Goal: Obtain resource: Obtain resource

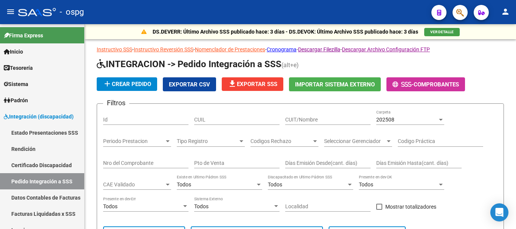
scroll to position [151, 0]
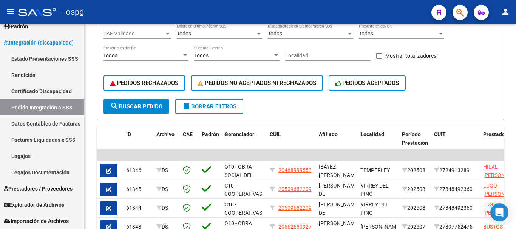
click at [224, 108] on span "delete Borrar Filtros" at bounding box center [209, 106] width 54 height 7
click at [51, 188] on span "Prestadores / Proveedores" at bounding box center [38, 189] width 69 height 8
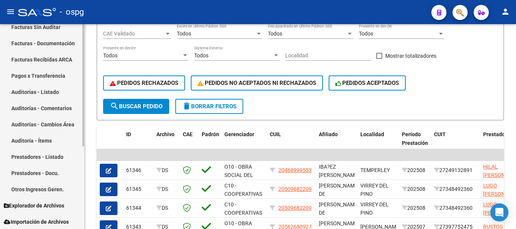
scroll to position [139, 0]
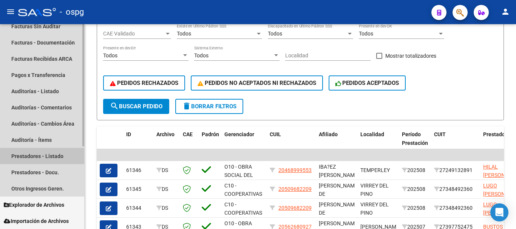
click at [46, 158] on link "Prestadores - Listado" at bounding box center [42, 156] width 84 height 16
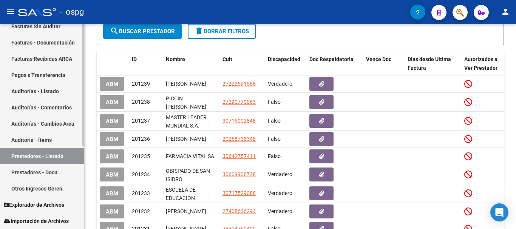
scroll to position [101, 0]
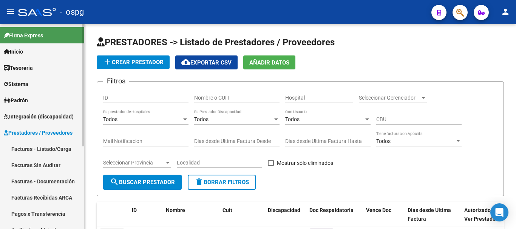
click at [31, 148] on link "Facturas - Listado/Carga" at bounding box center [42, 149] width 84 height 16
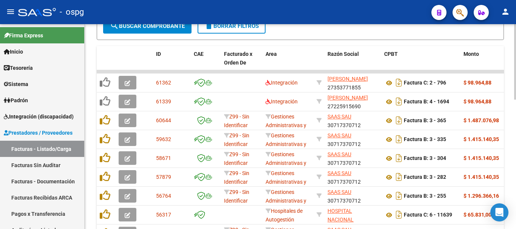
scroll to position [237, 0]
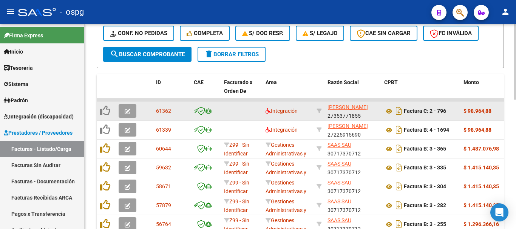
click at [126, 111] on icon "button" at bounding box center [128, 112] width 6 height 6
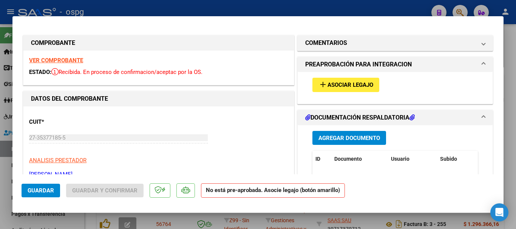
click at [57, 59] on strong "VER COMPROBANTE" at bounding box center [56, 60] width 54 height 7
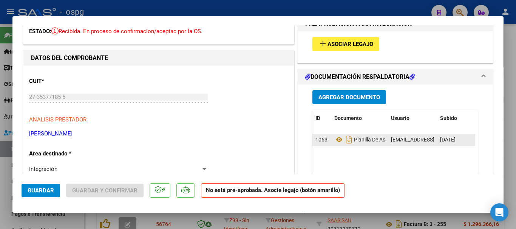
scroll to position [38, 0]
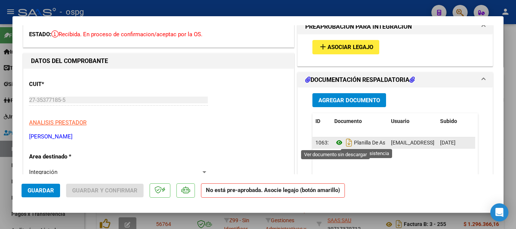
click at [336, 145] on icon at bounding box center [340, 142] width 10 height 9
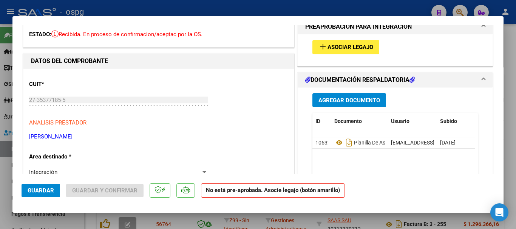
click at [352, 50] on span "Asociar Legajo" at bounding box center [351, 47] width 46 height 7
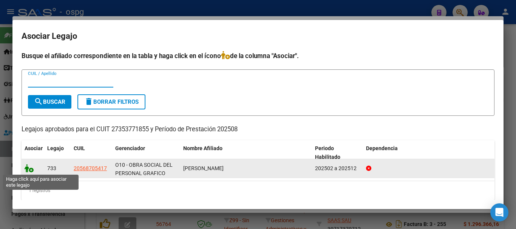
click at [31, 172] on icon at bounding box center [29, 168] width 9 height 8
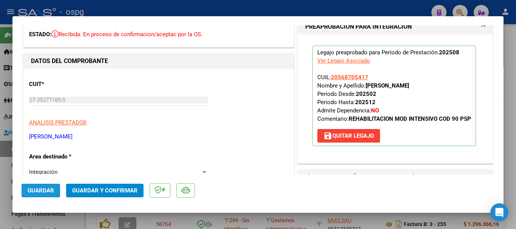
click at [42, 194] on button "Guardar" at bounding box center [41, 191] width 39 height 14
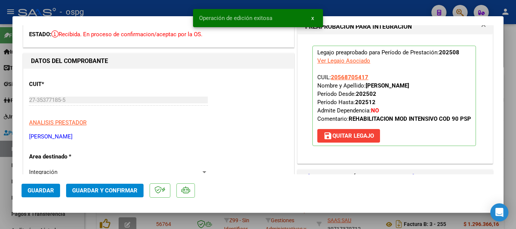
click at [516, 173] on div at bounding box center [258, 114] width 516 height 229
type input "$ 0,00"
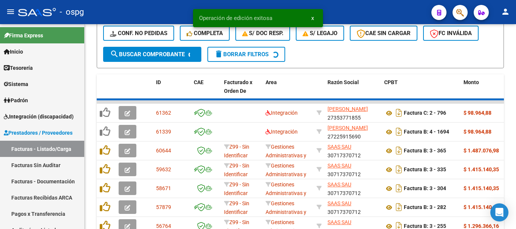
scroll to position [237, 0]
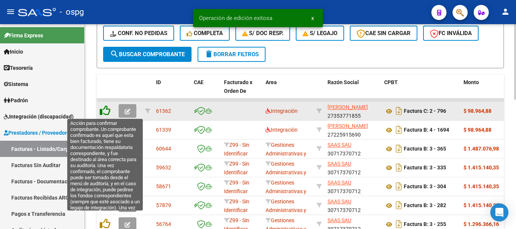
click at [107, 113] on icon at bounding box center [105, 110] width 11 height 11
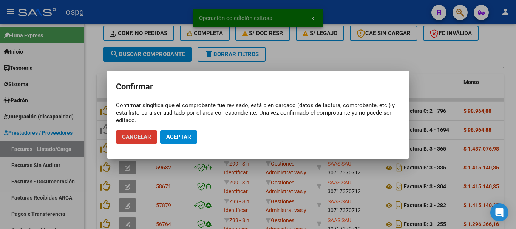
click at [188, 141] on button "Aceptar" at bounding box center [178, 137] width 37 height 14
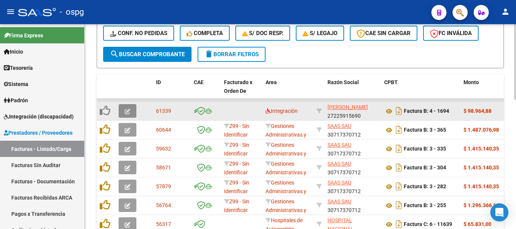
click at [124, 113] on button "button" at bounding box center [128, 111] width 18 height 14
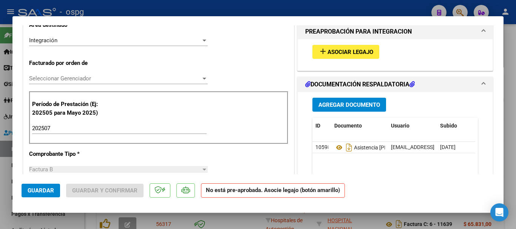
scroll to position [165, 0]
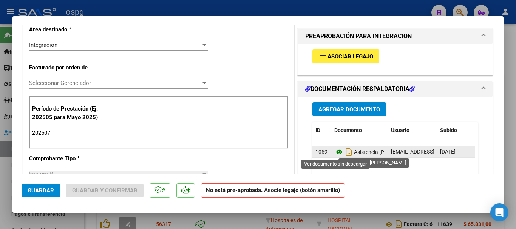
click at [335, 154] on icon at bounding box center [340, 152] width 10 height 9
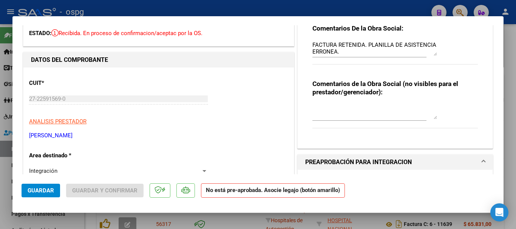
scroll to position [14, 0]
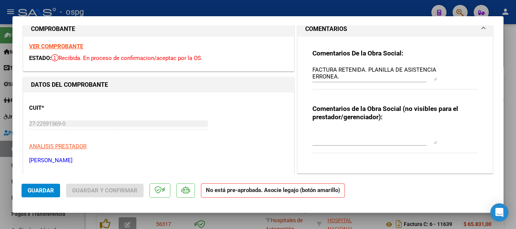
click at [510, 130] on div at bounding box center [258, 114] width 516 height 229
type input "$ 0,00"
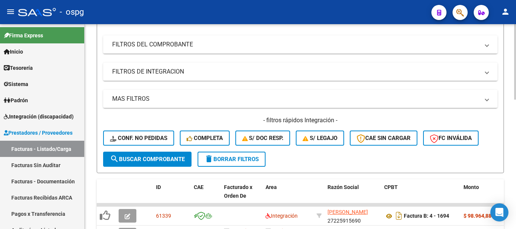
scroll to position [124, 0]
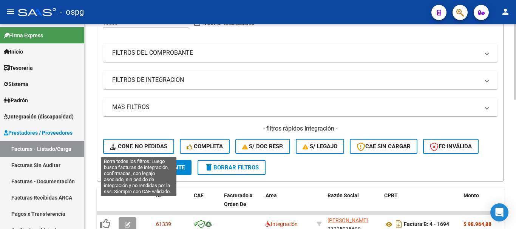
click at [164, 151] on button "Conf. no pedidas" at bounding box center [138, 146] width 71 height 15
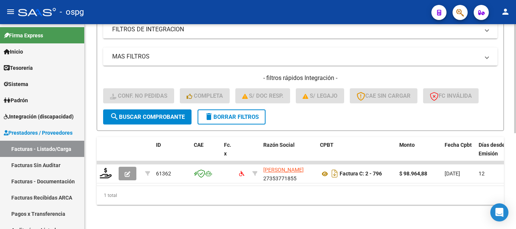
scroll to position [181, 0]
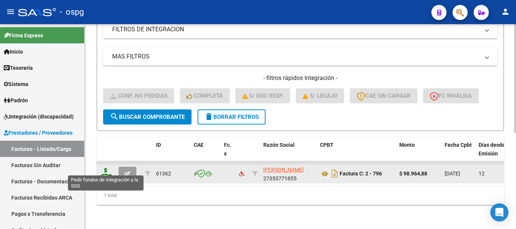
click at [107, 169] on icon at bounding box center [106, 173] width 12 height 11
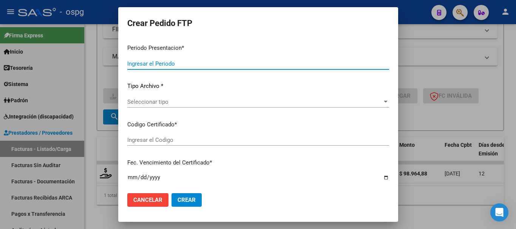
type input "202508"
type input "$ 98.964,88"
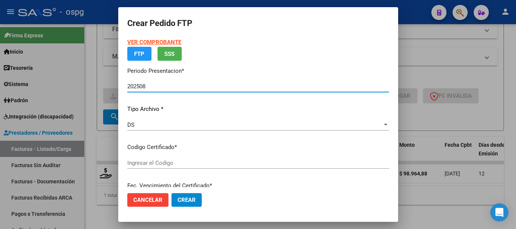
type input "2513886"
type input "2027-04-19"
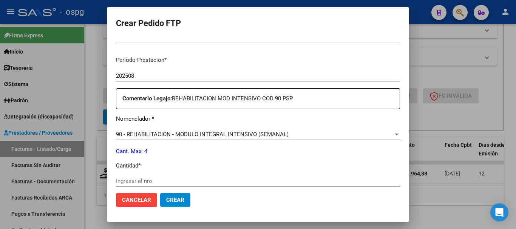
scroll to position [265, 0]
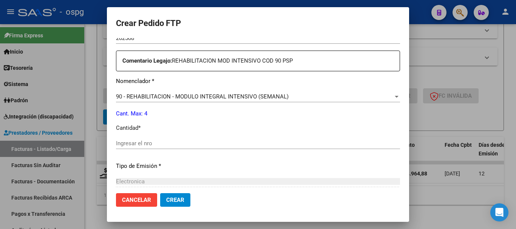
click at [210, 146] on input "Ingresar el nro" at bounding box center [258, 143] width 284 height 7
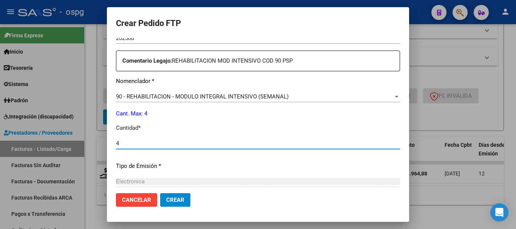
type input "4"
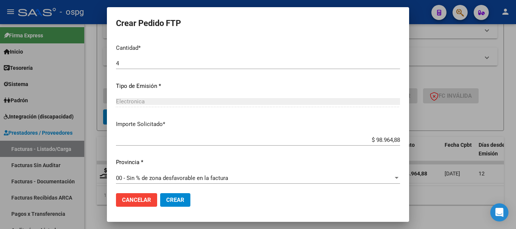
scroll to position [348, 0]
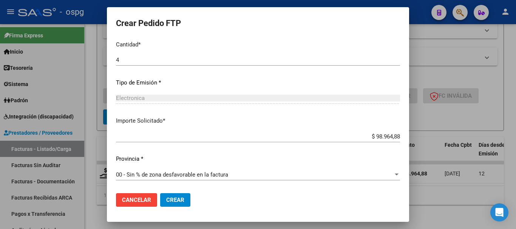
click at [183, 204] on button "Crear" at bounding box center [175, 201] width 30 height 14
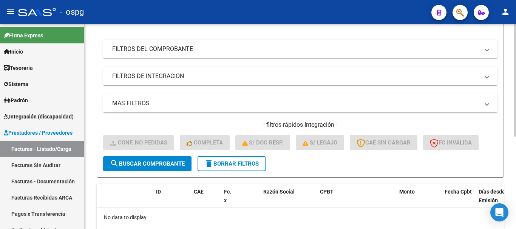
scroll to position [169, 0]
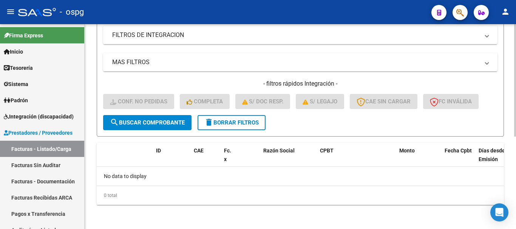
click at [243, 124] on span "delete Borrar Filtros" at bounding box center [232, 122] width 54 height 7
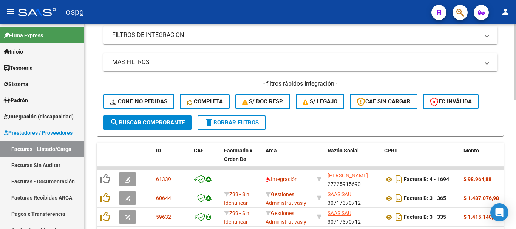
click at [253, 128] on button "delete Borrar Filtros" at bounding box center [232, 122] width 68 height 15
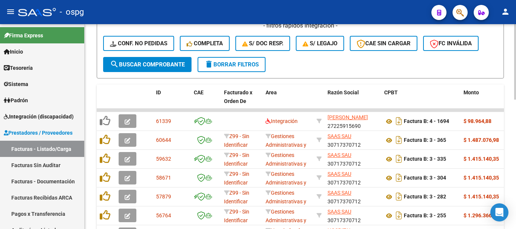
scroll to position [200, 0]
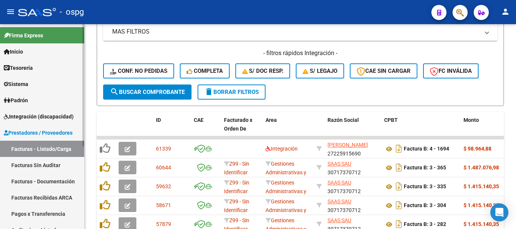
click at [43, 119] on span "Integración (discapacidad)" at bounding box center [39, 117] width 70 height 8
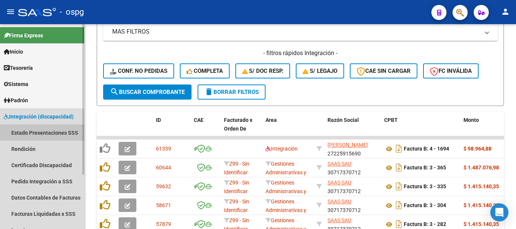
click at [57, 134] on link "Estado Presentaciones SSS" at bounding box center [42, 133] width 84 height 16
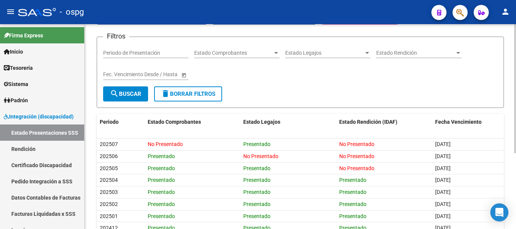
scroll to position [7, 0]
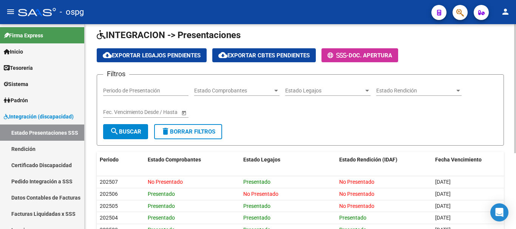
click at [443, 94] on span "Estado Rendición" at bounding box center [416, 91] width 79 height 6
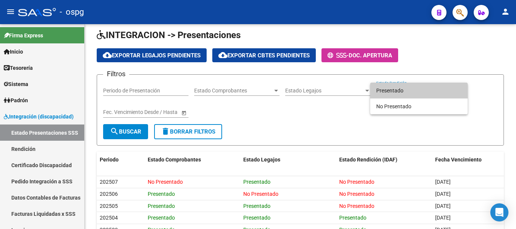
click at [329, 92] on div at bounding box center [258, 114] width 516 height 229
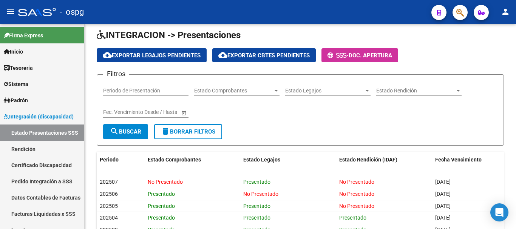
click at [329, 92] on span "Estado Legajos" at bounding box center [324, 91] width 79 height 6
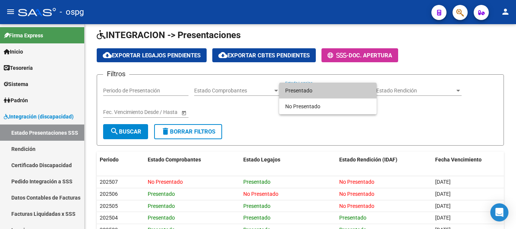
click at [230, 92] on div at bounding box center [258, 114] width 516 height 229
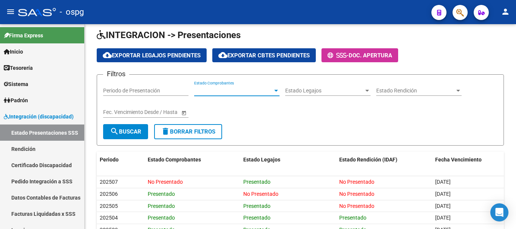
click at [230, 92] on span "Estado Comprobantes" at bounding box center [233, 91] width 79 height 6
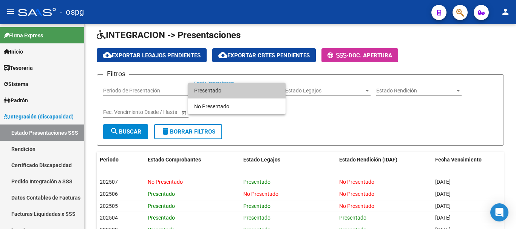
click at [315, 114] on div at bounding box center [258, 114] width 516 height 229
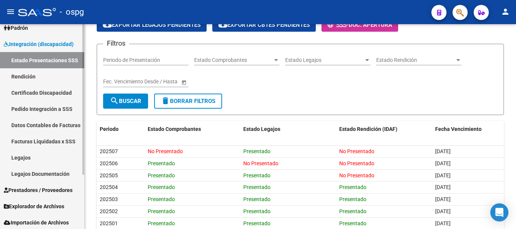
scroll to position [74, 0]
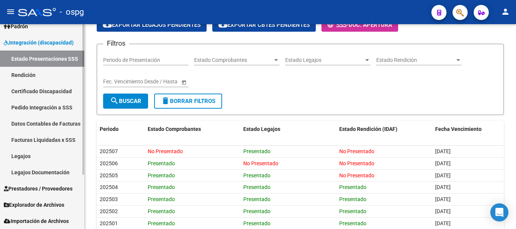
click at [53, 190] on span "Prestadores / Proveedores" at bounding box center [38, 189] width 69 height 8
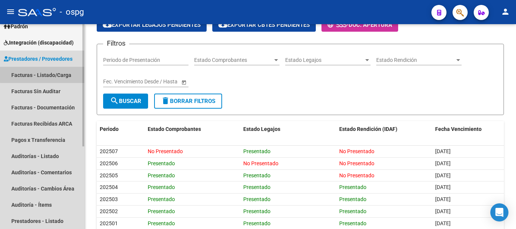
click at [50, 74] on link "Facturas - Listado/Carga" at bounding box center [42, 75] width 84 height 16
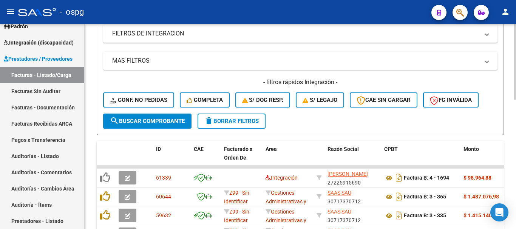
scroll to position [189, 0]
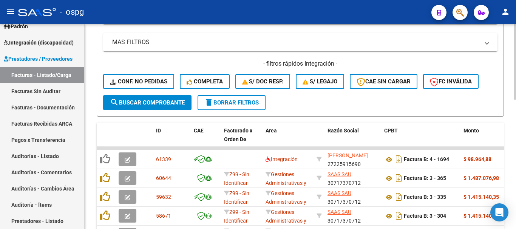
click at [231, 105] on span "delete Borrar Filtros" at bounding box center [232, 102] width 54 height 7
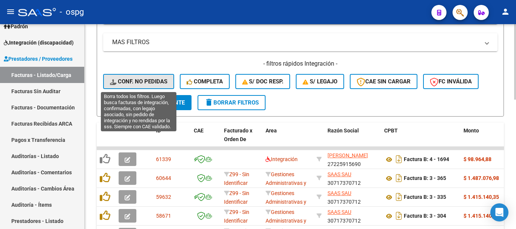
click at [146, 83] on span "Conf. no pedidas" at bounding box center [138, 81] width 57 height 7
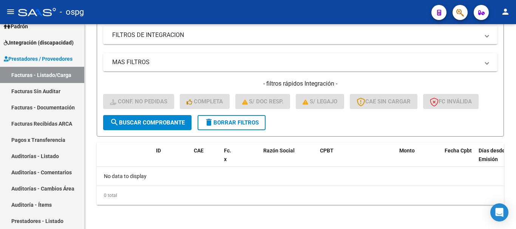
scroll to position [169, 0]
click at [258, 128] on button "delete Borrar Filtros" at bounding box center [232, 122] width 68 height 15
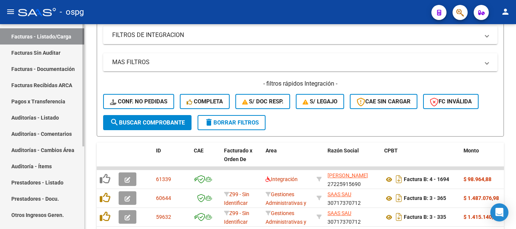
scroll to position [139, 0]
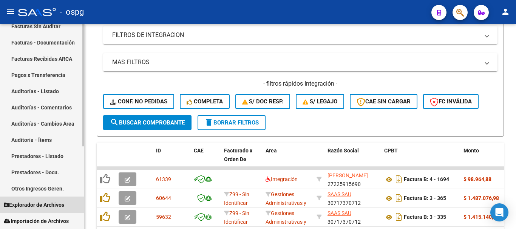
click at [35, 205] on span "Explorador de Archivos" at bounding box center [34, 205] width 60 height 8
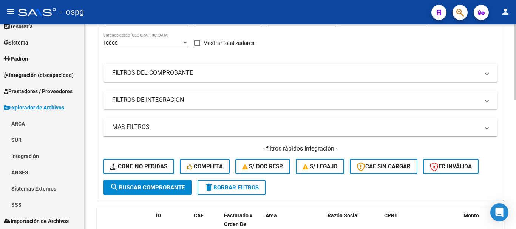
scroll to position [0, 0]
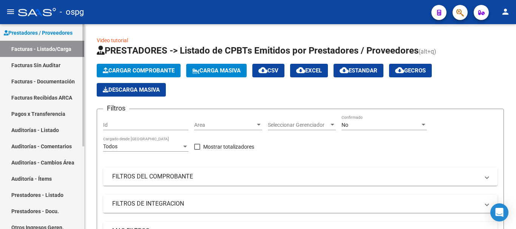
scroll to position [139, 0]
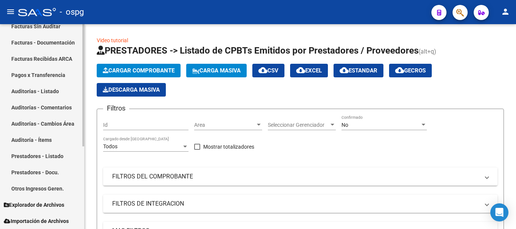
click at [21, 204] on span "Explorador de Archivos" at bounding box center [34, 205] width 60 height 8
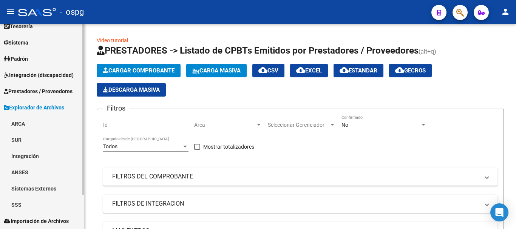
scroll to position [42, 0]
click at [30, 156] on link "Integración" at bounding box center [42, 156] width 84 height 16
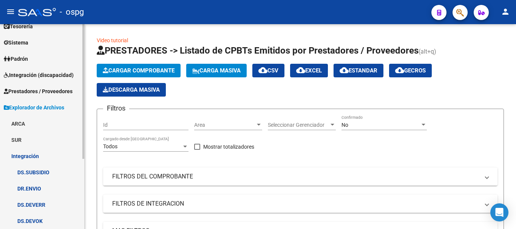
click at [51, 203] on link "DS.DEVERR" at bounding box center [42, 205] width 84 height 16
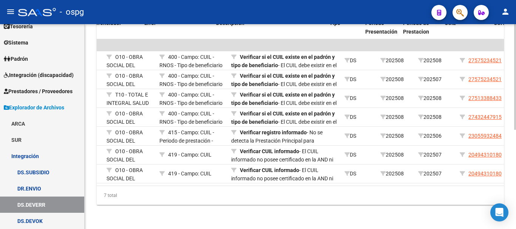
scroll to position [0, 53]
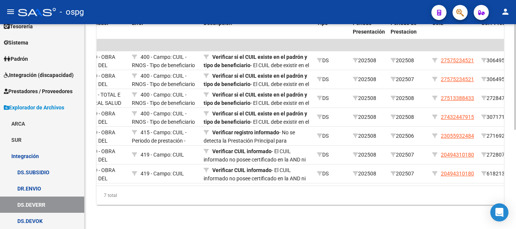
drag, startPoint x: 164, startPoint y: 186, endPoint x: 192, endPoint y: 189, distance: 27.8
click at [192, 189] on div "ID Gerenciador Error Descripción Tipo Periodo Presentación Periodo de Prestacio…" at bounding box center [301, 110] width 408 height 190
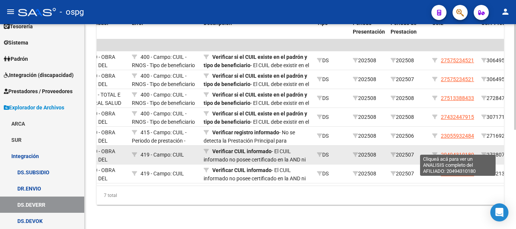
click at [451, 152] on span "20494310180" at bounding box center [457, 155] width 33 height 6
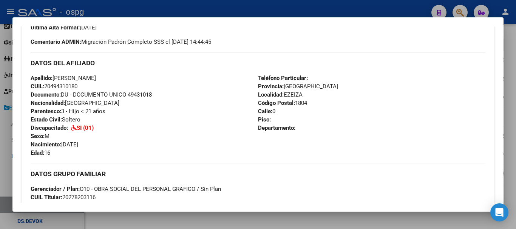
scroll to position [227, 0]
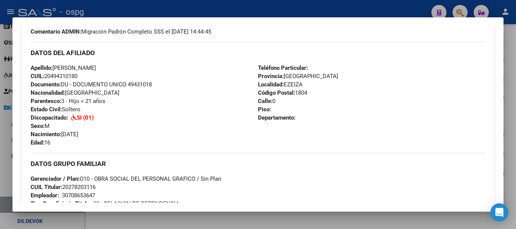
click at [509, 175] on div at bounding box center [258, 114] width 516 height 229
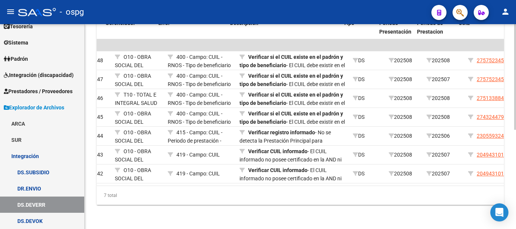
scroll to position [0, 0]
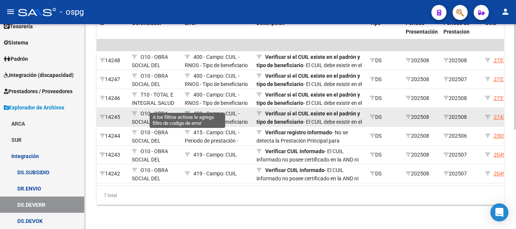
click at [188, 111] on icon at bounding box center [187, 113] width 5 height 5
type input "400"
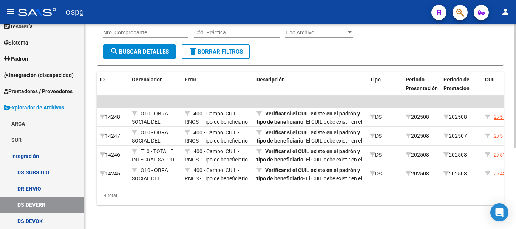
click at [222, 49] on span "delete Borrar Filtros" at bounding box center [216, 51] width 54 height 7
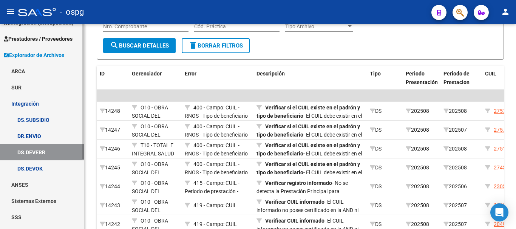
scroll to position [107, 0]
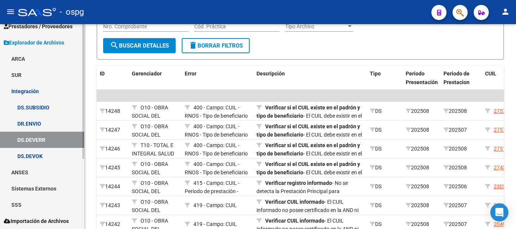
click at [50, 157] on link "DS.DEVOK" at bounding box center [42, 156] width 84 height 16
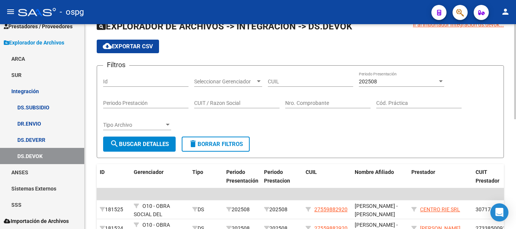
scroll to position [22, 0]
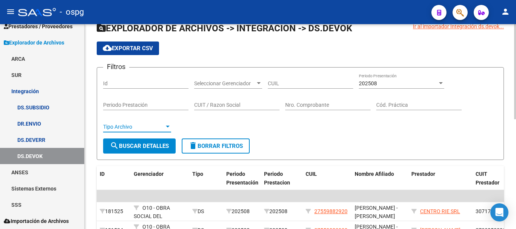
click at [167, 129] on div at bounding box center [167, 127] width 7 height 6
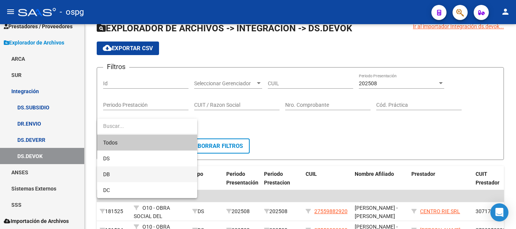
click at [134, 177] on span "DB" at bounding box center [147, 175] width 88 height 16
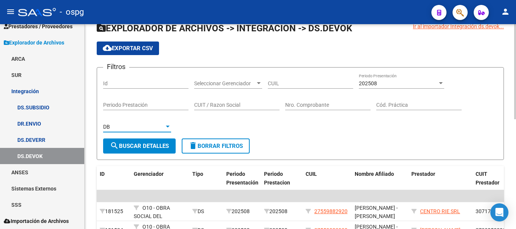
click at [155, 150] on span "search Buscar Detalles" at bounding box center [139, 146] width 59 height 7
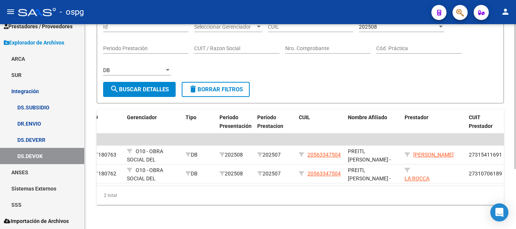
scroll to position [0, 0]
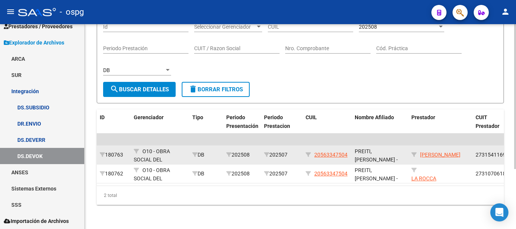
drag, startPoint x: 349, startPoint y: 148, endPoint x: 321, endPoint y: 155, distance: 28.1
click at [314, 154] on datatable-body-cell "20563347504" at bounding box center [327, 155] width 49 height 19
copy div "20563347504"
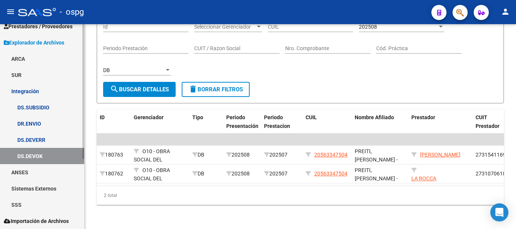
click at [48, 88] on link "Integración" at bounding box center [42, 91] width 84 height 16
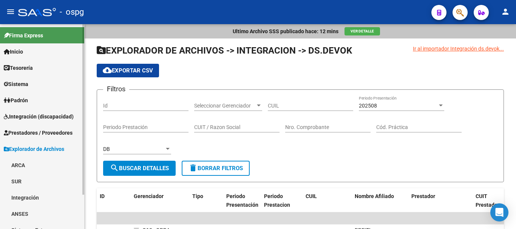
click at [29, 116] on span "Integración (discapacidad)" at bounding box center [39, 117] width 70 height 8
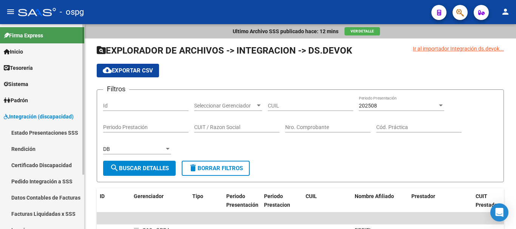
click at [20, 164] on link "Certificado Discapacidad" at bounding box center [42, 165] width 84 height 16
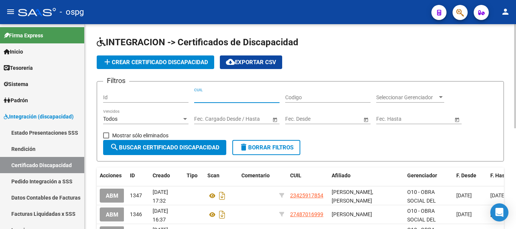
paste input "20-56334750-4"
type input "20-56334750-4"
click at [146, 149] on span "search Buscar Certificado Discapacidad" at bounding box center [165, 147] width 110 height 7
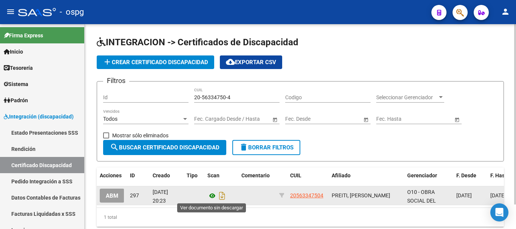
click at [213, 196] on icon at bounding box center [213, 196] width 10 height 9
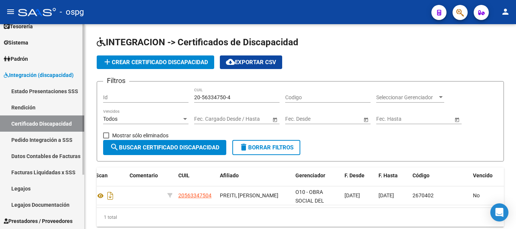
scroll to position [74, 0]
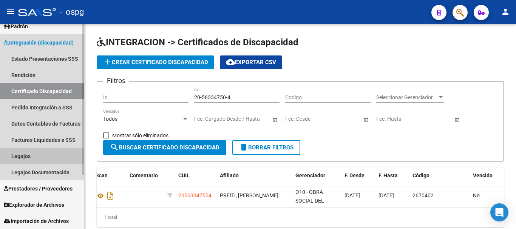
click at [45, 155] on link "Legajos" at bounding box center [42, 156] width 84 height 16
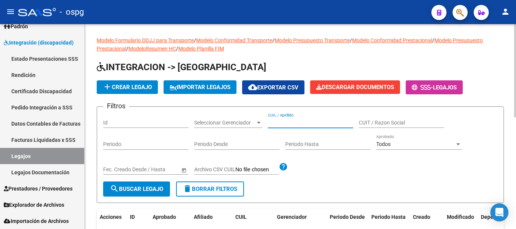
click at [327, 122] on input "CUIL / Apellido" at bounding box center [310, 123] width 85 height 6
type input "PREITI"
click at [131, 191] on span "search Buscar Legajo" at bounding box center [136, 189] width 53 height 7
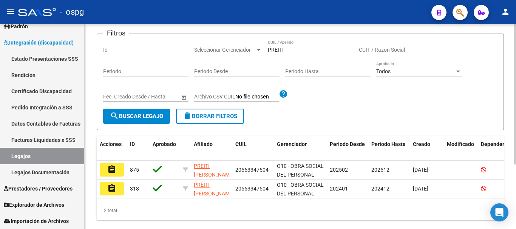
scroll to position [95, 0]
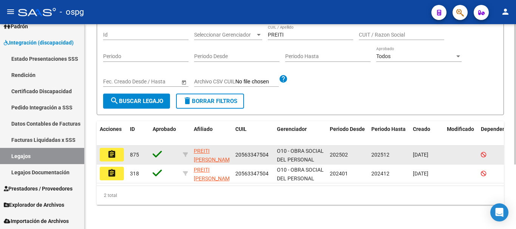
drag, startPoint x: 268, startPoint y: 147, endPoint x: 237, endPoint y: 152, distance: 31.8
click at [237, 152] on div "20563347504" at bounding box center [254, 155] width 36 height 9
copy span "20563347504"
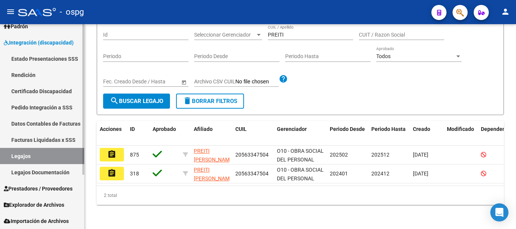
click at [17, 191] on span "Prestadores / Proveedores" at bounding box center [38, 189] width 69 height 8
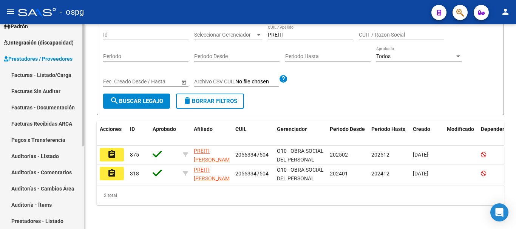
click at [33, 80] on link "Facturas - Listado/Carga" at bounding box center [42, 75] width 84 height 16
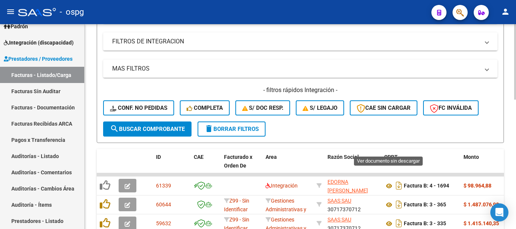
scroll to position [124, 0]
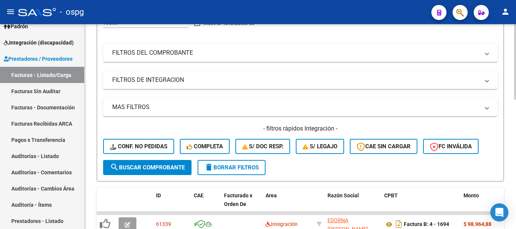
click at [220, 167] on span "delete Borrar Filtros" at bounding box center [232, 167] width 54 height 7
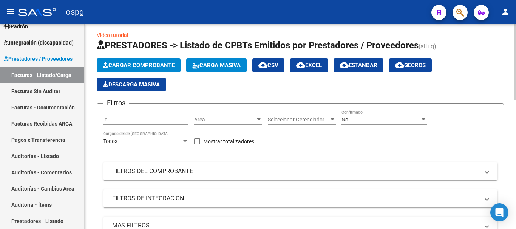
scroll to position [0, 0]
